Goal: Information Seeking & Learning: Learn about a topic

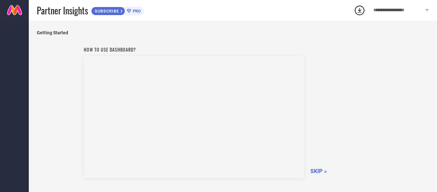
click at [322, 170] on span "SKIP »" at bounding box center [319, 170] width 17 height 7
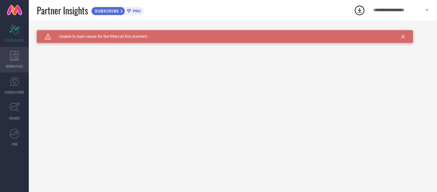
click at [13, 60] on icon at bounding box center [14, 56] width 9 height 10
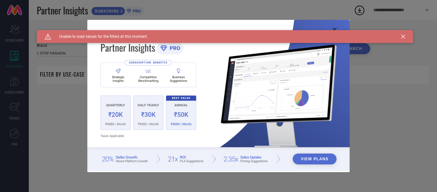
type input "1 STOP FASHION"
type input "All"
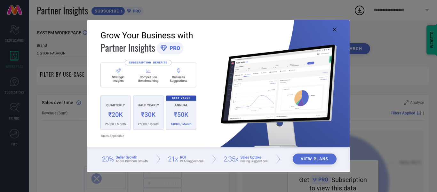
click at [336, 29] on icon at bounding box center [335, 30] width 4 height 4
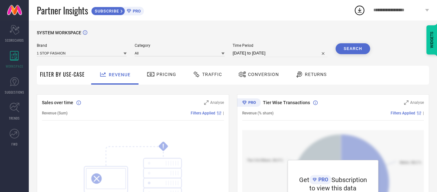
click at [200, 76] on div at bounding box center [198, 74] width 10 height 8
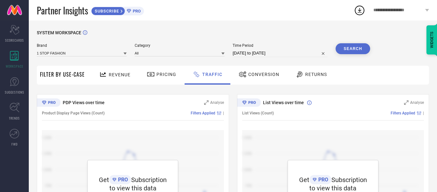
click at [370, 77] on div "Revenue Pricing Traffic Conversion Returns" at bounding box center [258, 75] width 341 height 19
click at [270, 74] on span "Conversion" at bounding box center [263, 74] width 31 height 5
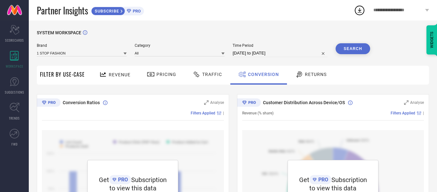
click at [202, 74] on span "Traffic" at bounding box center [212, 74] width 20 height 5
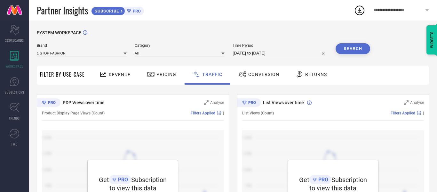
click at [126, 54] on icon at bounding box center [125, 54] width 3 height 2
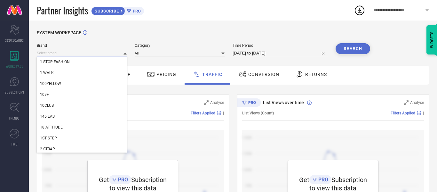
click at [99, 53] on input at bounding box center [82, 53] width 90 height 7
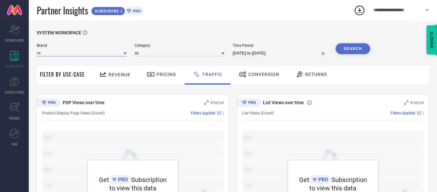
type input "n"
click at [125, 54] on icon at bounding box center [125, 53] width 3 height 3
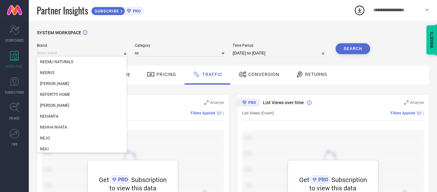
scroll to position [64907, 0]
click at [202, 29] on div "SYSTEM WORKSPACE Brand NEEDLE WORKS NEEDLES PLAY [PERSON_NAME] [PERSON_NAME] NA…" at bounding box center [233, 141] width 409 height 243
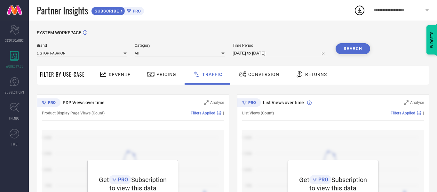
click at [360, 48] on button "Search" at bounding box center [353, 48] width 35 height 11
click at [313, 77] on span "Returns" at bounding box center [316, 74] width 22 height 5
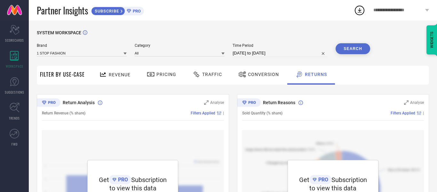
click at [117, 74] on span "Revenue" at bounding box center [120, 74] width 22 height 5
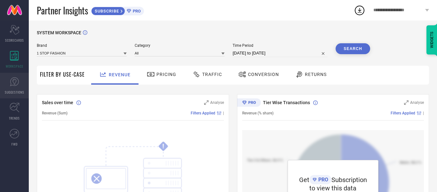
click at [15, 89] on link "SUGGESTIONS" at bounding box center [14, 86] width 29 height 26
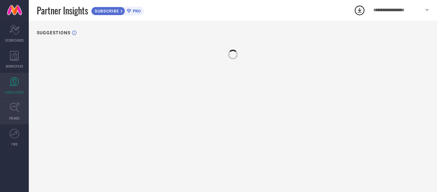
click at [14, 106] on icon at bounding box center [15, 107] width 10 height 10
